Goal: Task Accomplishment & Management: Manage account settings

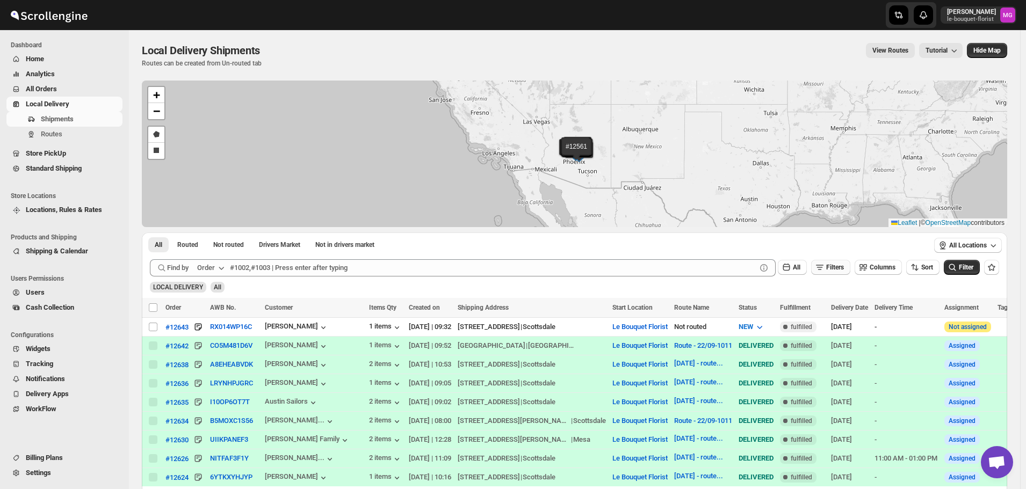
click at [844, 269] on span "Filters" at bounding box center [835, 268] width 18 height 8
click at [840, 306] on span "Add Filter" at bounding box center [840, 310] width 28 height 9
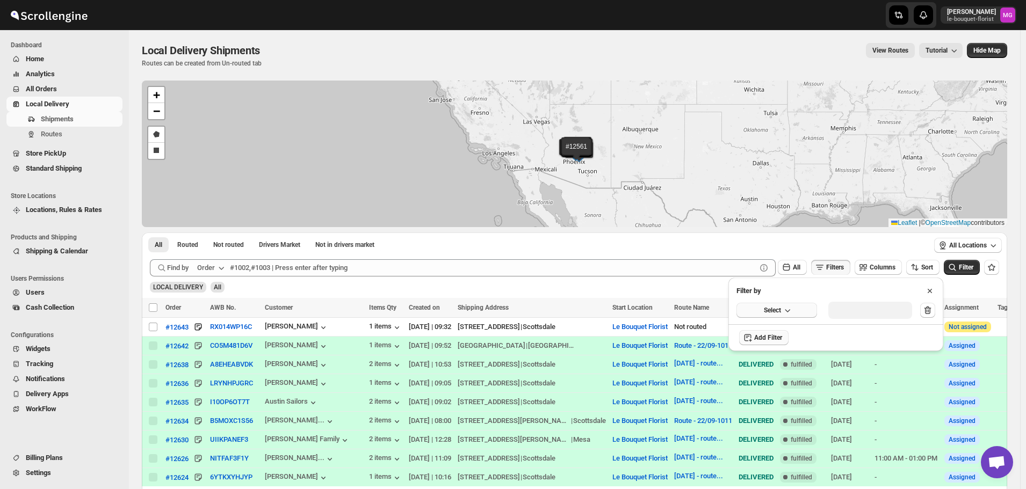
click at [777, 316] on button "Select" at bounding box center [777, 310] width 81 height 15
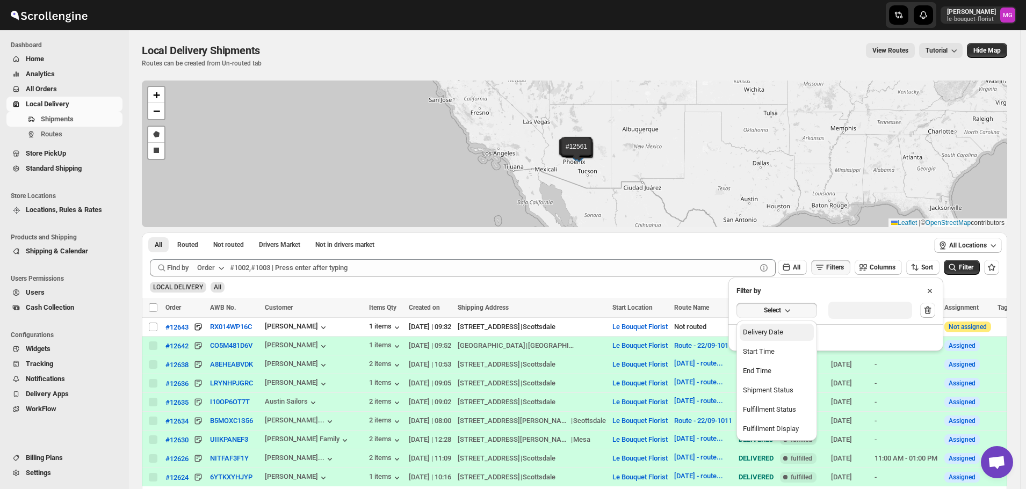
click at [778, 333] on div "Delivery Date" at bounding box center [763, 332] width 40 height 11
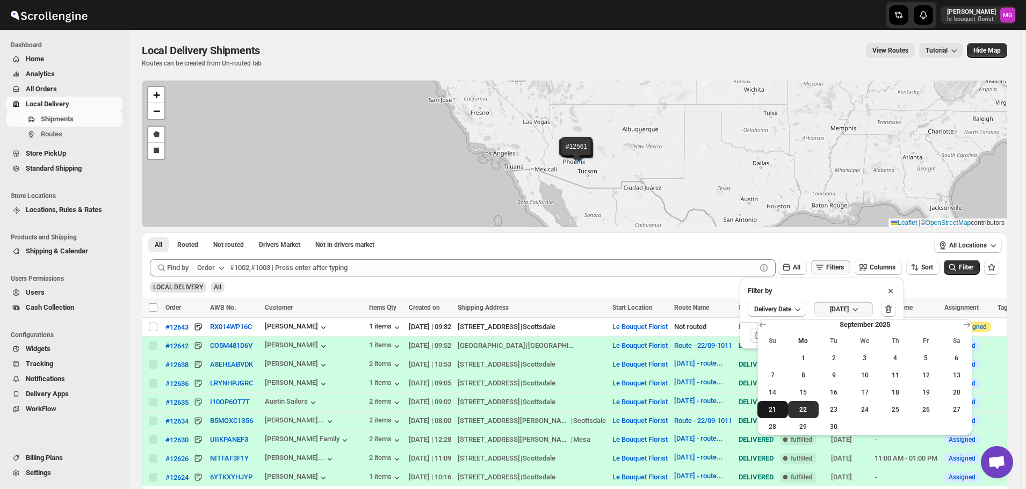
click at [779, 405] on button "21" at bounding box center [773, 409] width 31 height 17
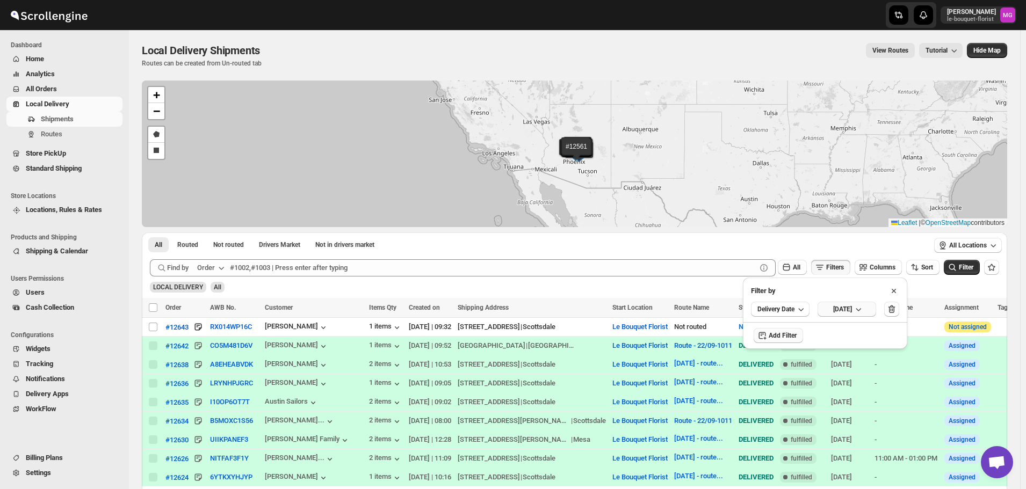
click at [852, 310] on span "[DATE]" at bounding box center [842, 309] width 19 height 9
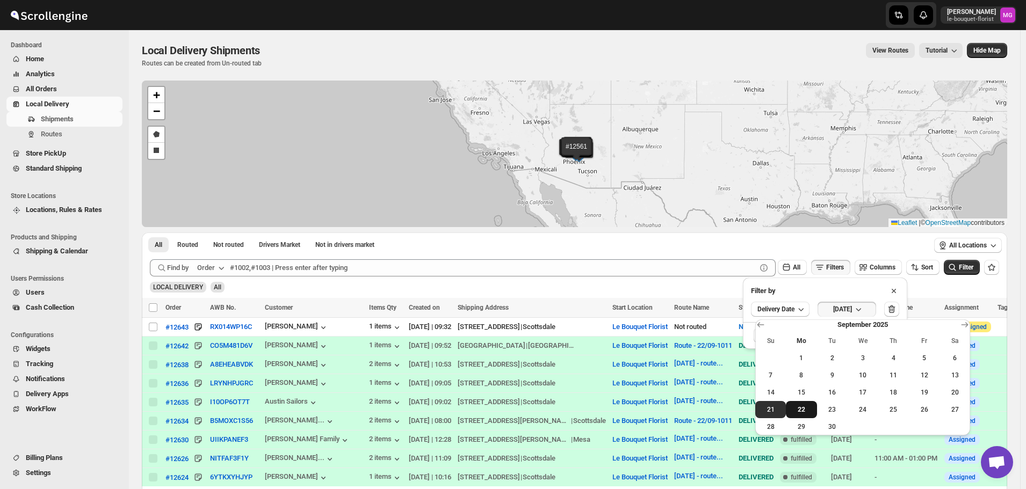
click at [800, 406] on span "22" at bounding box center [801, 410] width 22 height 9
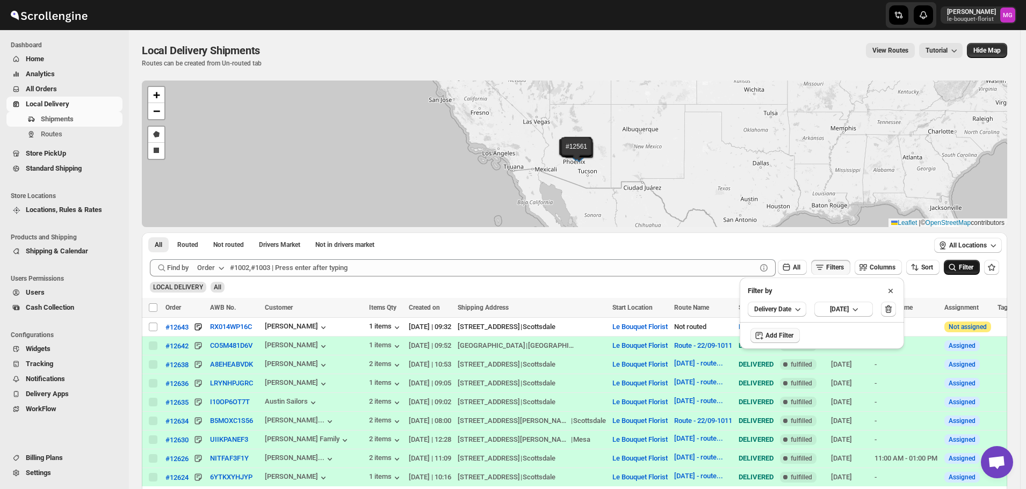
click at [958, 265] on icon "submit" at bounding box center [952, 267] width 11 height 11
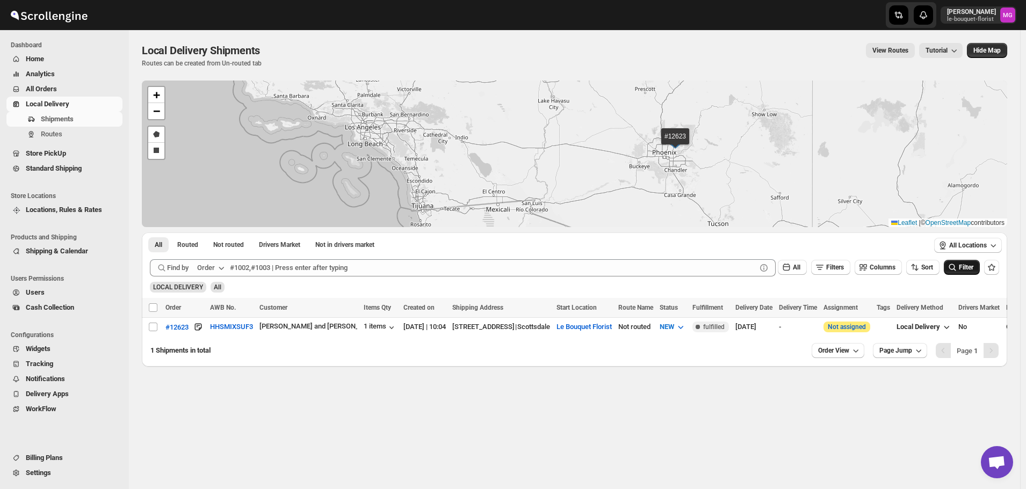
drag, startPoint x: 712, startPoint y: 137, endPoint x: 685, endPoint y: 157, distance: 33.4
click at [685, 157] on div "#12623 + − Draw a polygon Draw a rectangle Leaflet | © OpenStreetMap contributo…" at bounding box center [575, 154] width 866 height 147
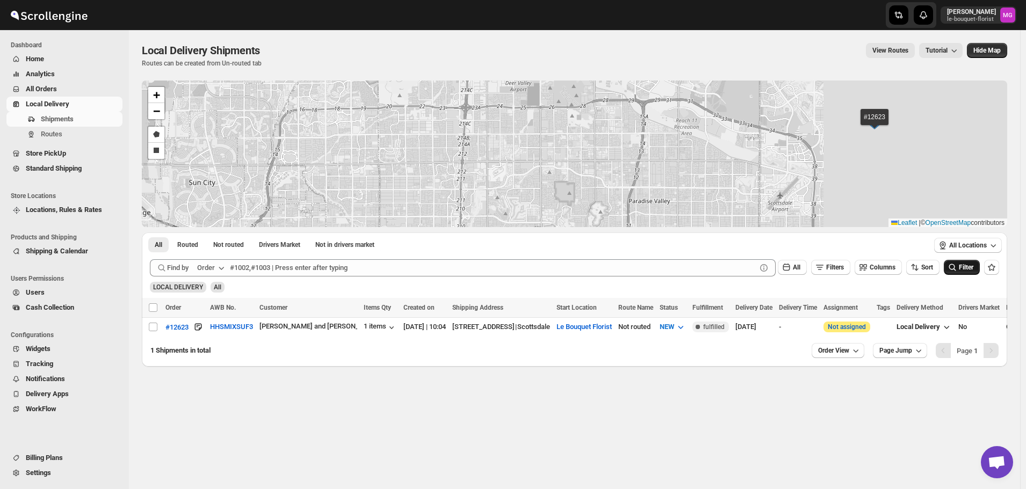
drag, startPoint x: 859, startPoint y: 131, endPoint x: 566, endPoint y: 135, distance: 293.4
click at [572, 135] on div "#12623 + − Draw a polygon Draw a rectangle Leaflet | © OpenStreetMap contributo…" at bounding box center [575, 154] width 866 height 147
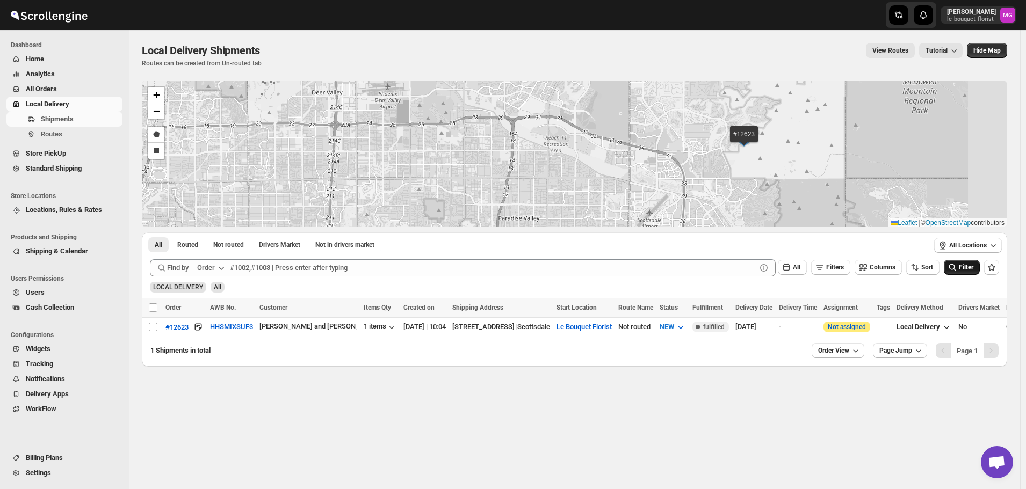
drag, startPoint x: 802, startPoint y: 149, endPoint x: 704, endPoint y: 166, distance: 99.3
click at [704, 166] on div "#12623 + − Draw a polygon Draw a rectangle Leaflet | © OpenStreetMap contributo…" at bounding box center [575, 154] width 866 height 147
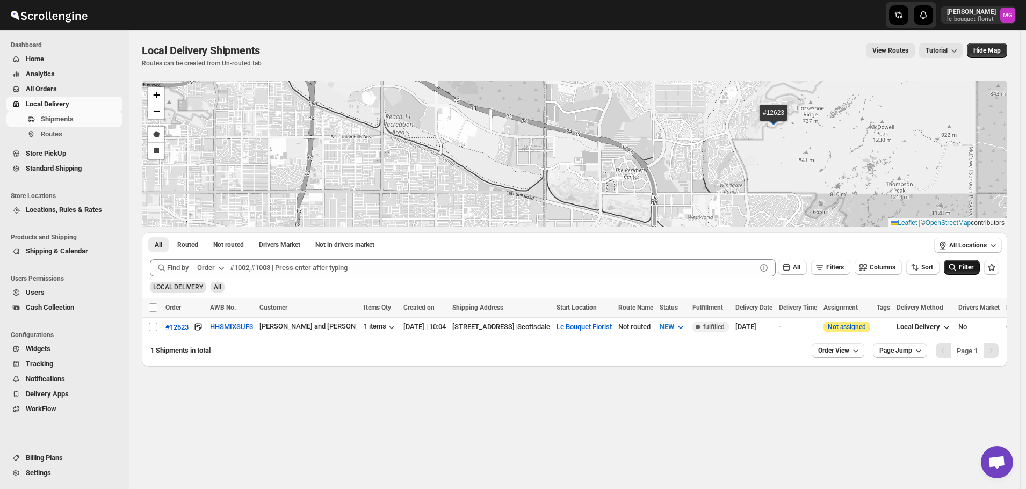
drag, startPoint x: 809, startPoint y: 143, endPoint x: 794, endPoint y: 170, distance: 30.8
click at [794, 170] on div "#12623 + − Draw a polygon Draw a rectangle Leaflet | © OpenStreetMap contributo…" at bounding box center [575, 154] width 866 height 147
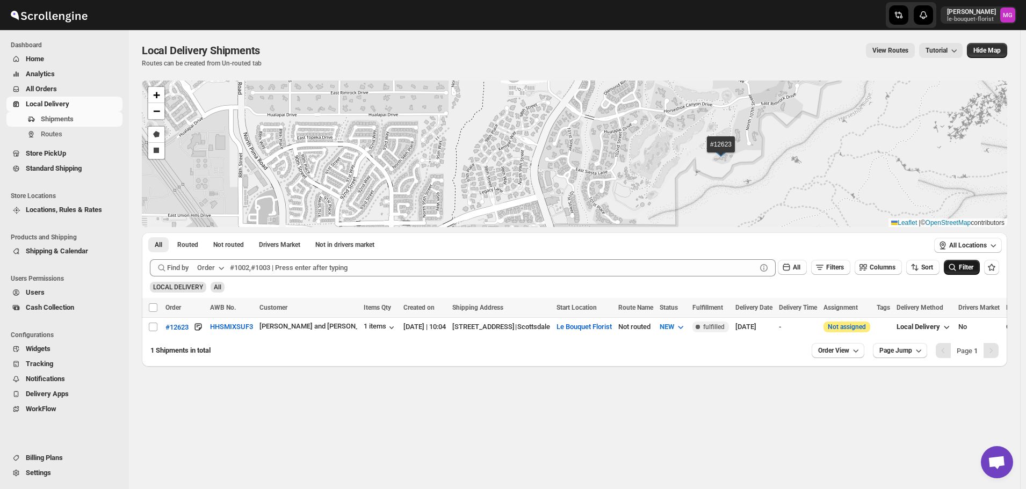
drag, startPoint x: 743, startPoint y: 139, endPoint x: 734, endPoint y: 185, distance: 47.0
click at [736, 183] on div "#12623 + − Draw a polygon Draw a rectangle Leaflet | © OpenStreetMap contributo…" at bounding box center [575, 154] width 866 height 147
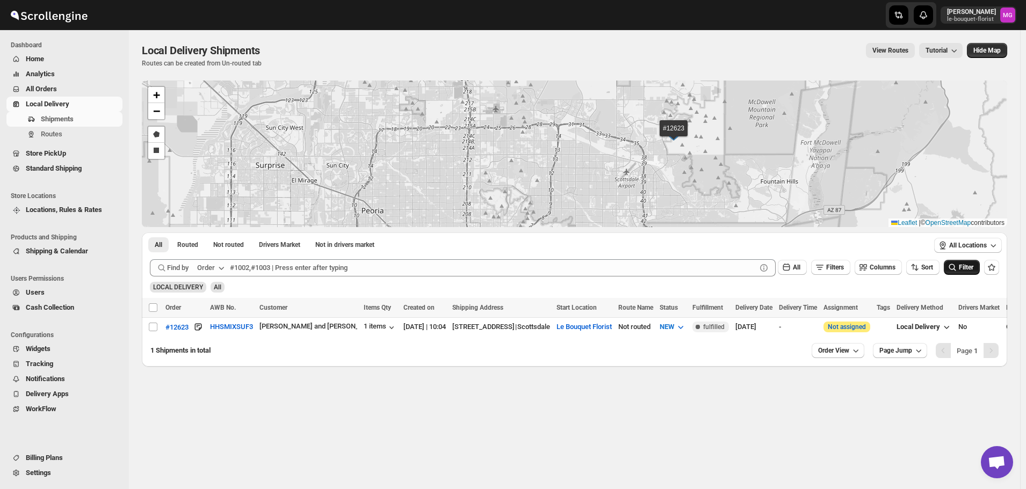
click at [65, 154] on span "Store PickUp" at bounding box center [46, 153] width 40 height 8
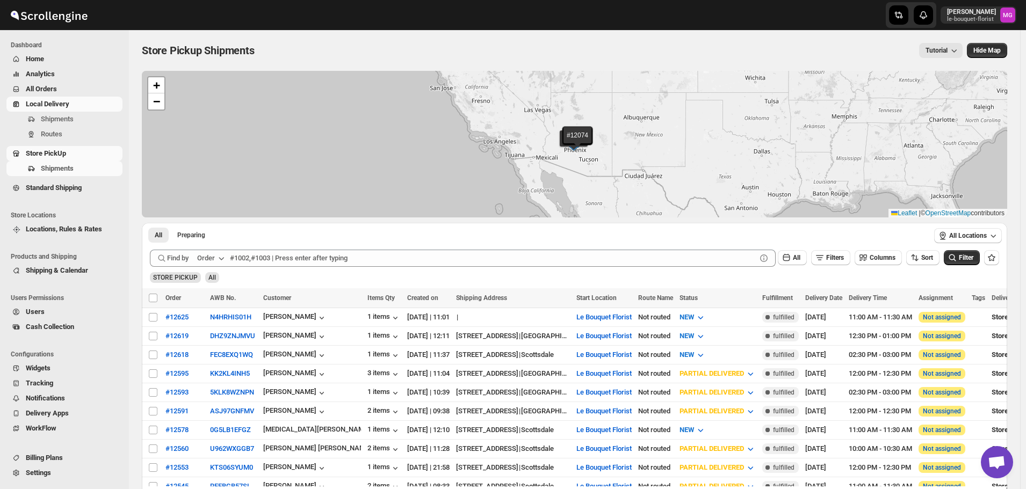
click at [76, 100] on span "Local Delivery" at bounding box center [73, 104] width 95 height 11
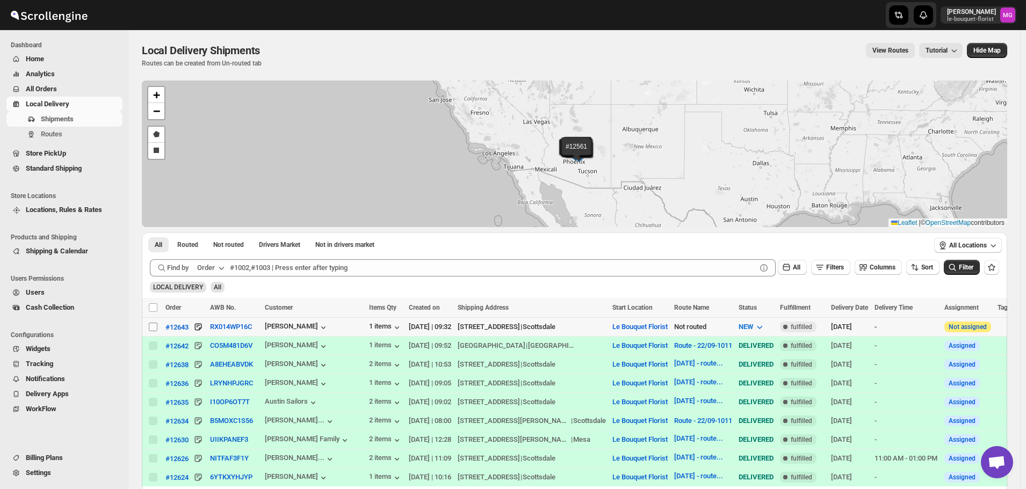
click at [148, 323] on span at bounding box center [153, 327] width 10 height 10
click at [149, 323] on input "Select shipment" at bounding box center [153, 327] width 9 height 9
click at [152, 323] on input "Select shipment" at bounding box center [153, 327] width 9 height 9
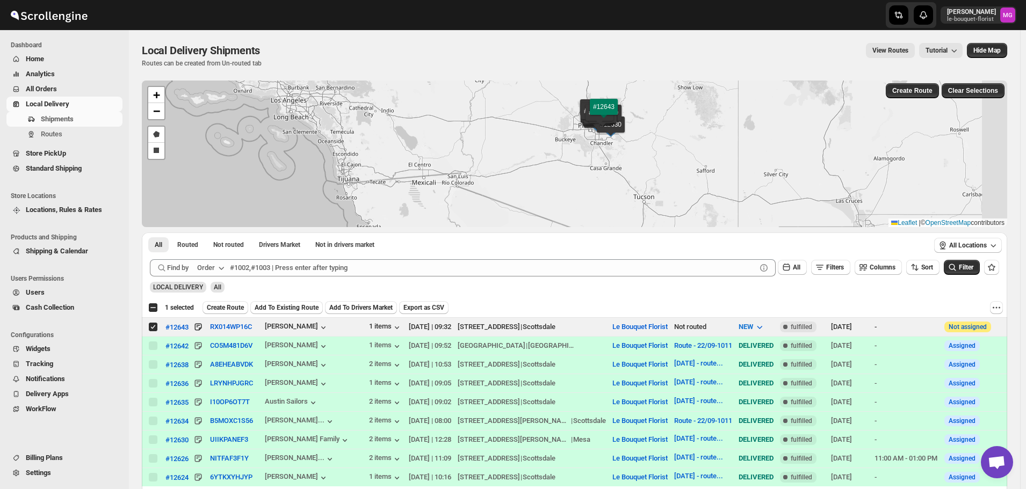
drag, startPoint x: 779, startPoint y: 155, endPoint x: 614, endPoint y: 149, distance: 165.6
click at [654, 191] on div "#12642 #12638 #12636 #12635 #12634 #12630 #12626 #12624 #12623 #12622 #SC1969 #…" at bounding box center [575, 154] width 866 height 147
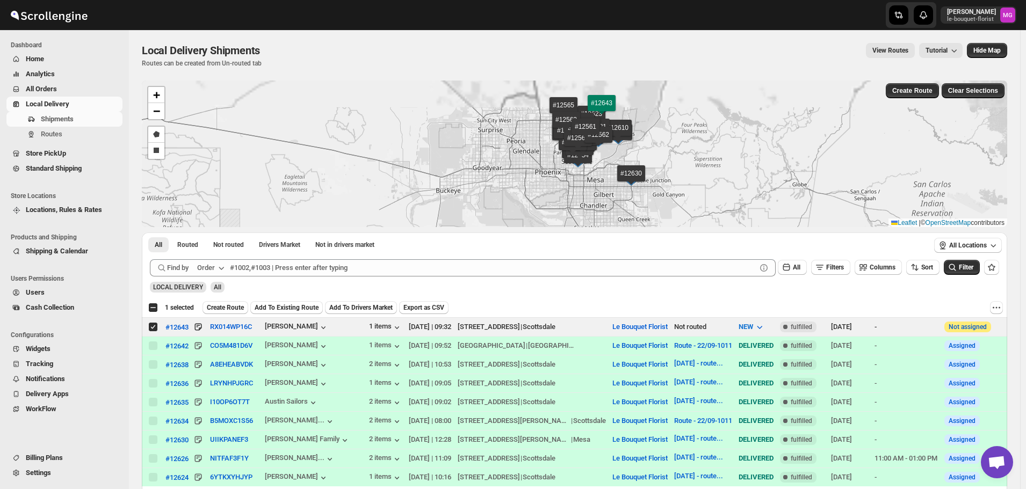
click at [643, 169] on div "#12642 #12638 #12636 #12635 #12634 #12630 #12626 #12624 #12623 #12622 #SC1969 #…" at bounding box center [575, 154] width 866 height 147
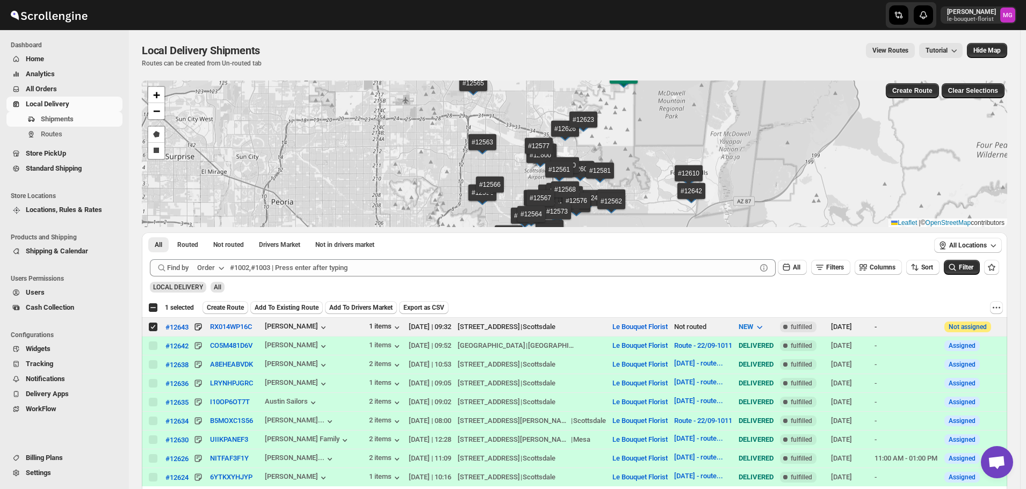
drag, startPoint x: 644, startPoint y: 179, endPoint x: 644, endPoint y: 188, distance: 9.1
click at [644, 188] on div "#12642 #12638 #12636 #12635 #12634 #12630 #12626 #12624 #12623 #12622 #SC1969 #…" at bounding box center [575, 154] width 866 height 147
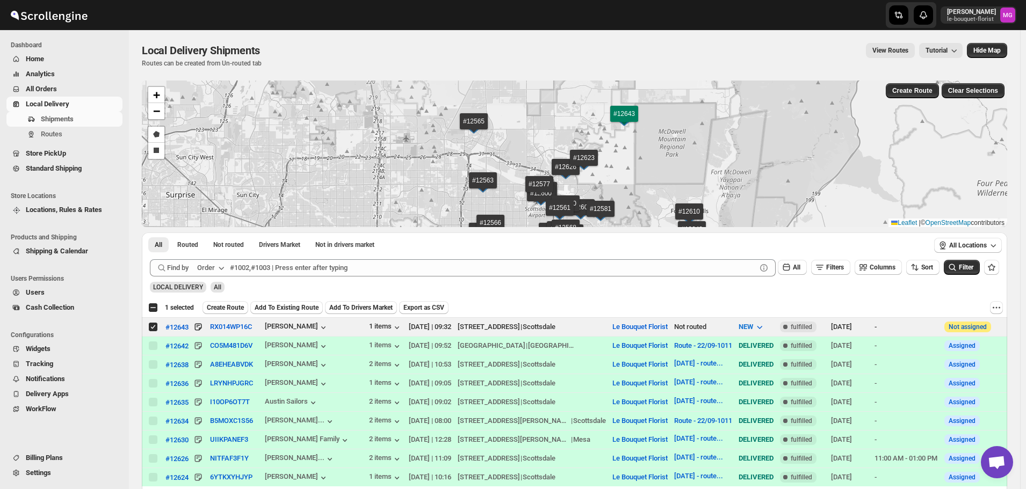
drag, startPoint x: 637, startPoint y: 141, endPoint x: 637, endPoint y: 170, distance: 28.5
click at [637, 170] on div "#12642 #12638 #12636 #12635 #12634 #12630 #12626 #12624 #12623 #12622 #SC1969 #…" at bounding box center [575, 154] width 866 height 147
click at [153, 327] on input "Select shipment" at bounding box center [153, 327] width 9 height 9
checkbox input "false"
